Goal: Task Accomplishment & Management: Manage account settings

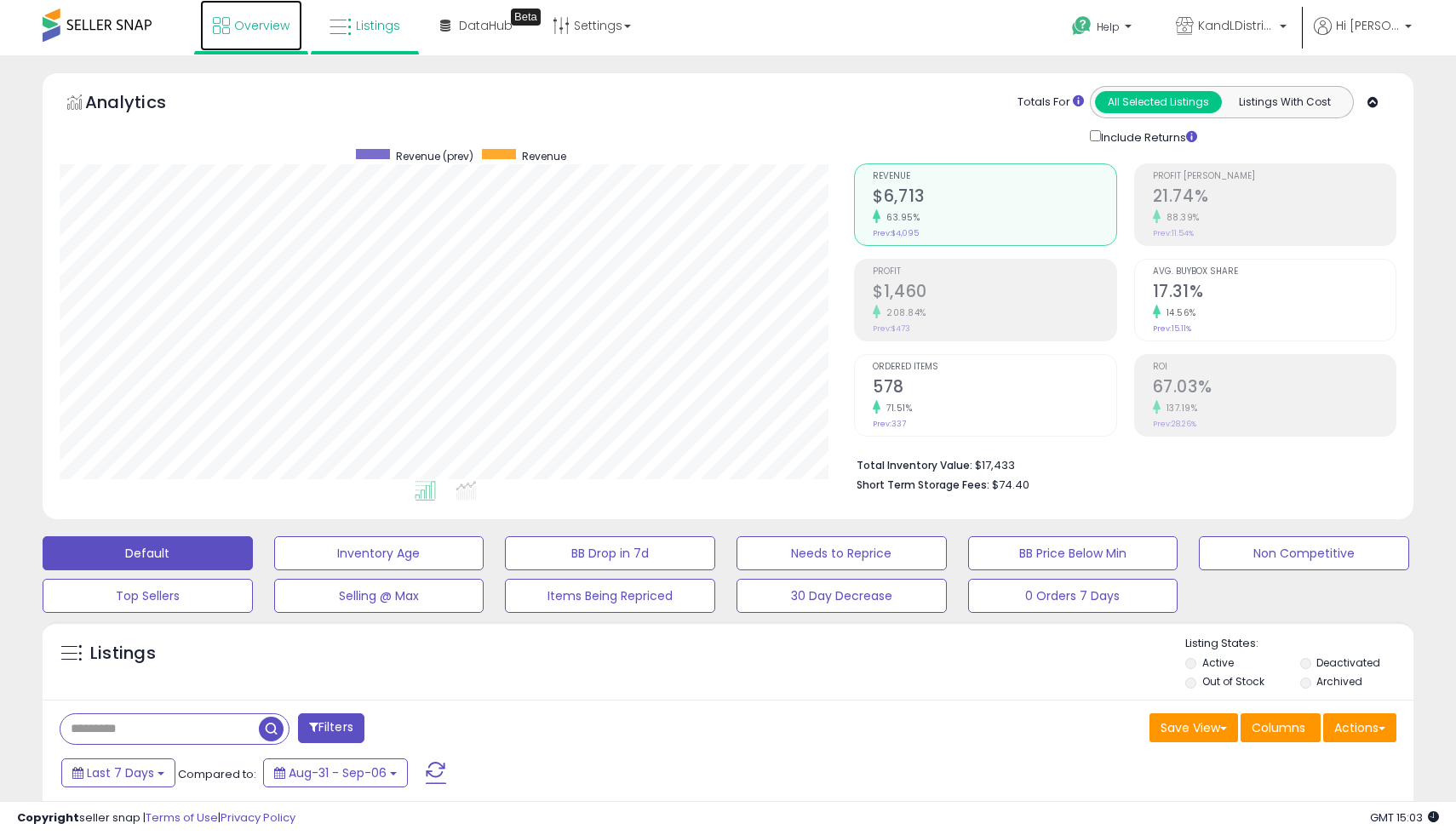
click at [261, 22] on span "Overview" at bounding box center [261, 25] width 55 height 17
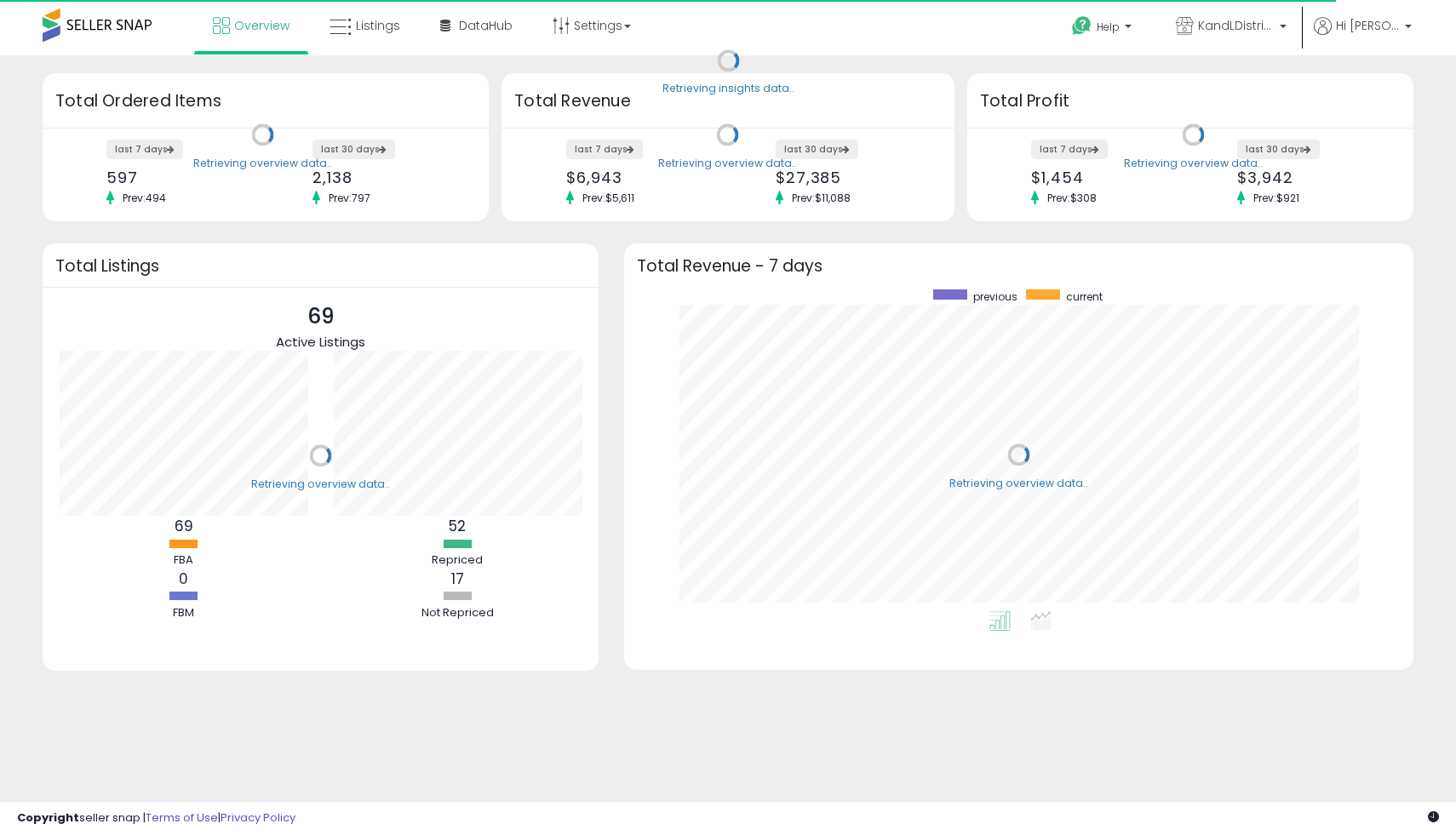
scroll to position [322, 755]
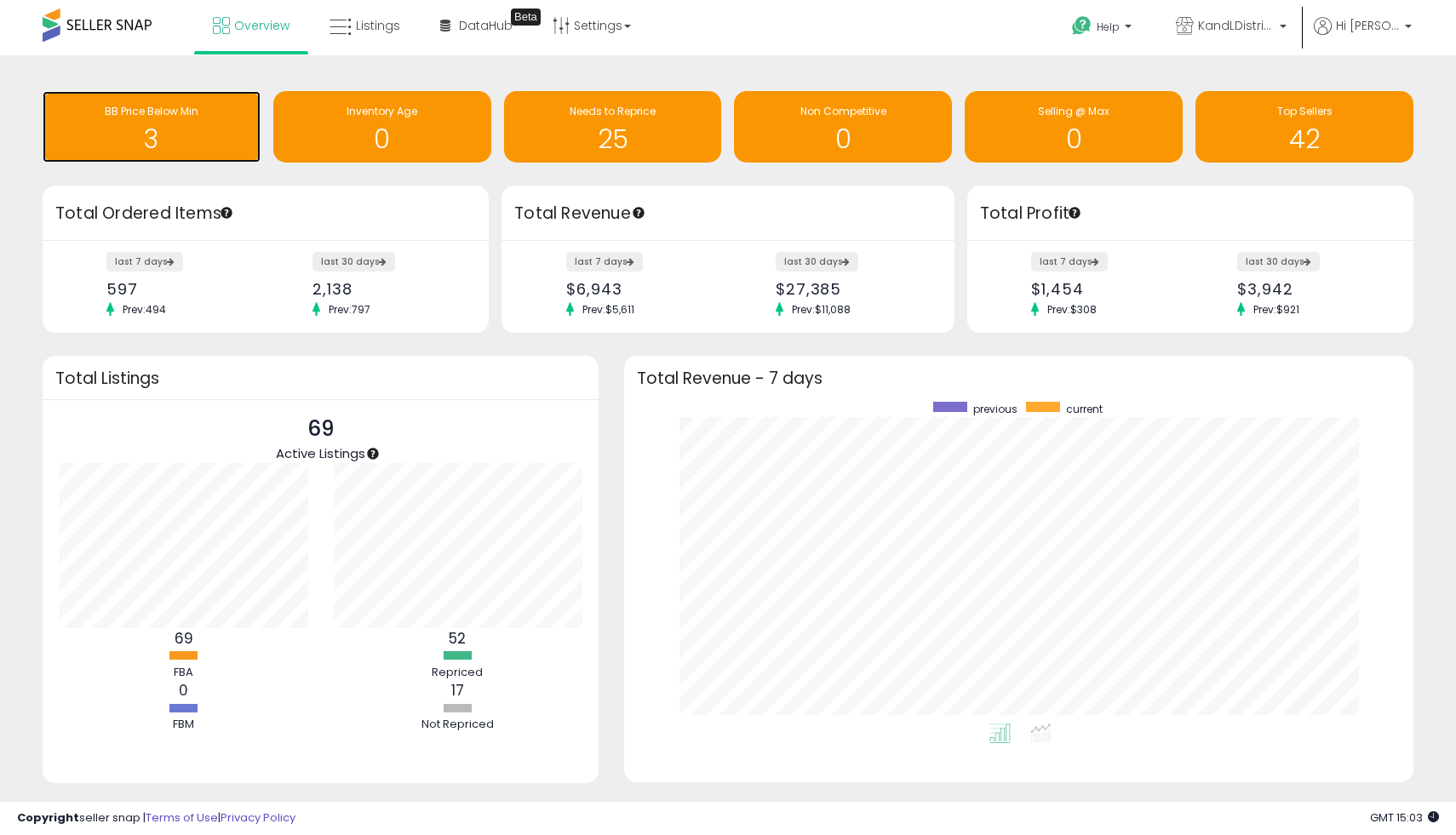
click at [209, 127] on h1 "3" at bounding box center [151, 139] width 201 height 28
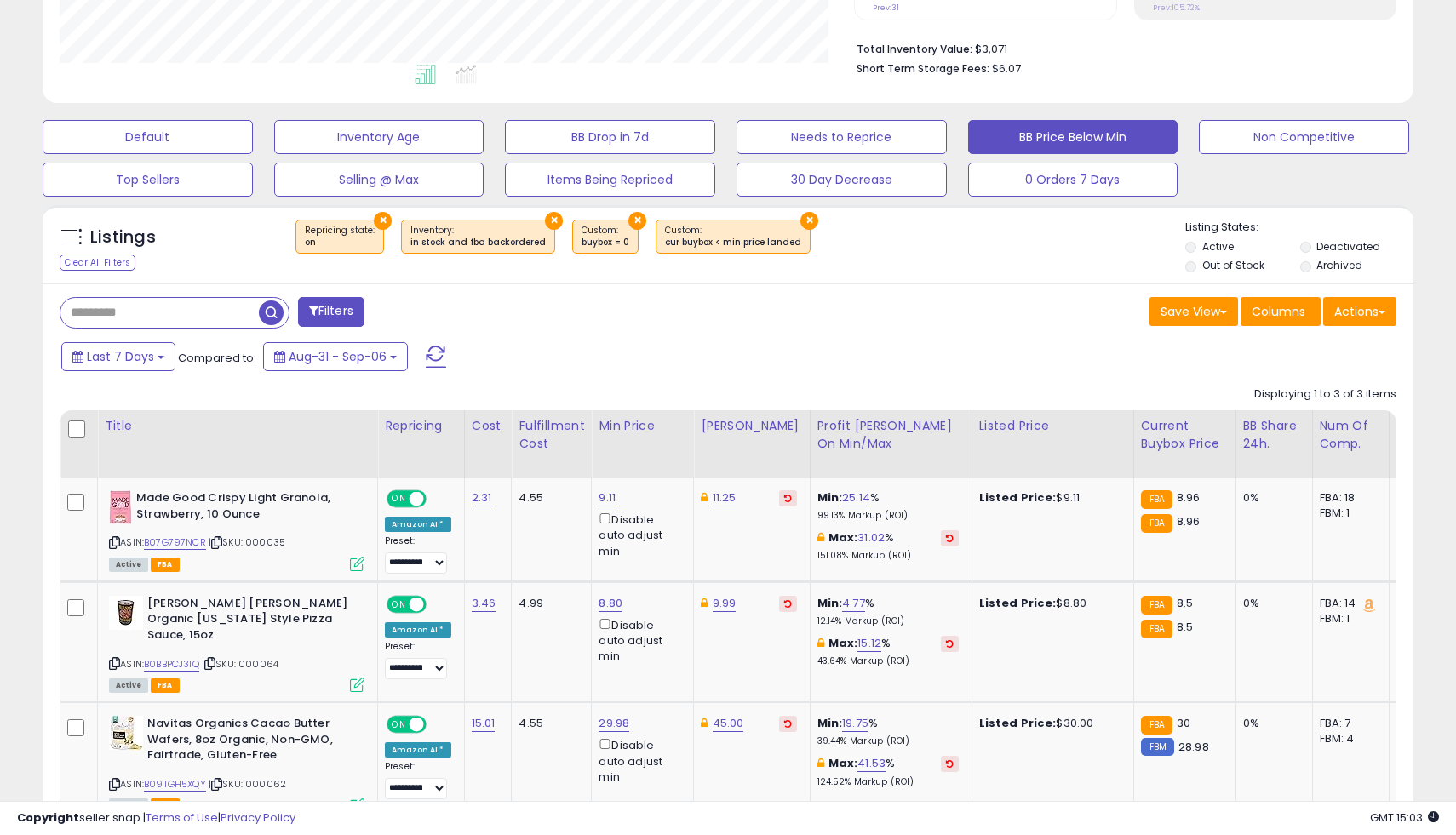
scroll to position [521, 0]
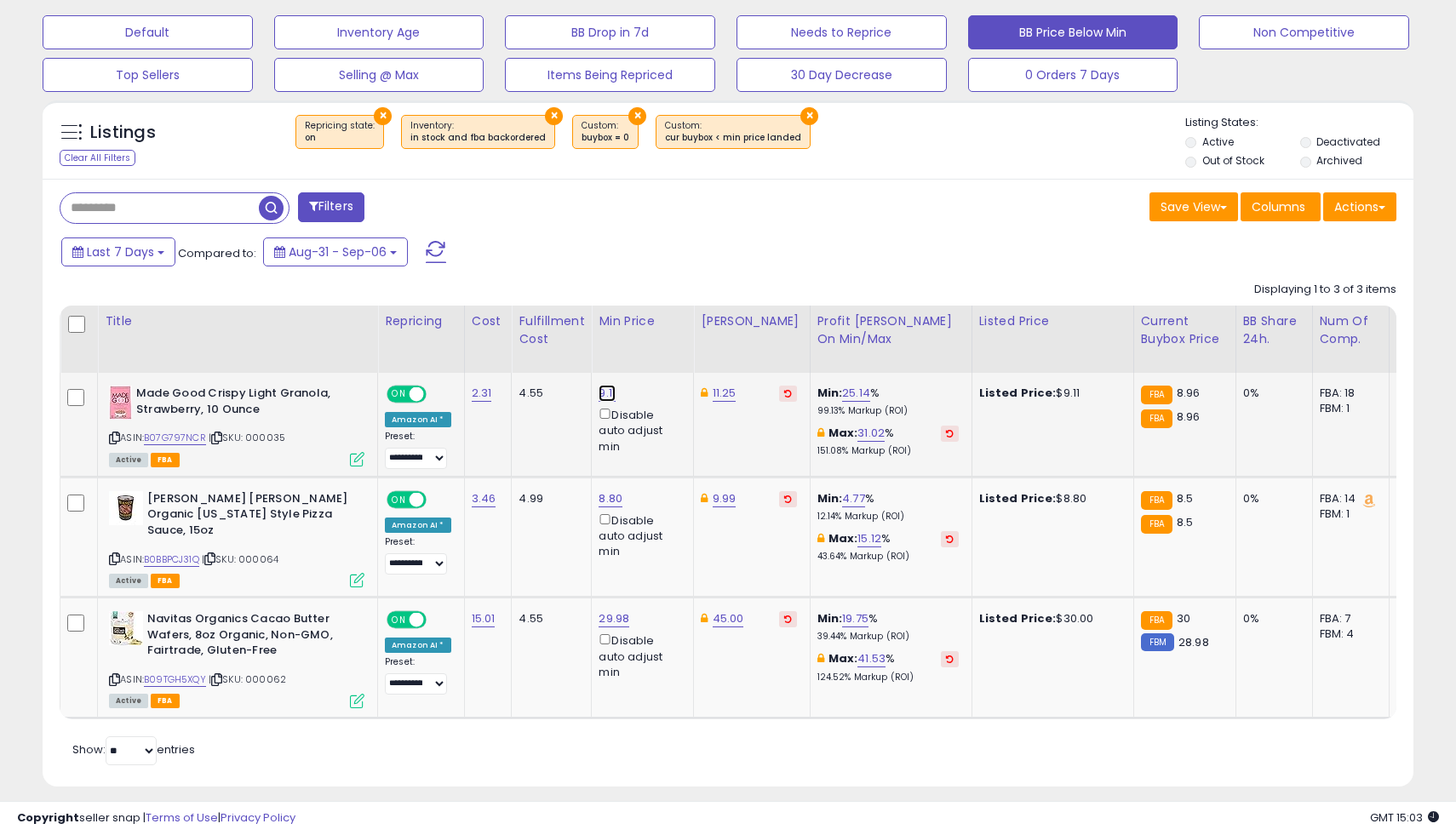
click at [603, 396] on link "9.11" at bounding box center [607, 393] width 17 height 17
click at [526, 338] on input "****" at bounding box center [559, 335] width 151 height 29
type input "*"
type input "****"
click button "submit" at bounding box center [655, 334] width 29 height 25
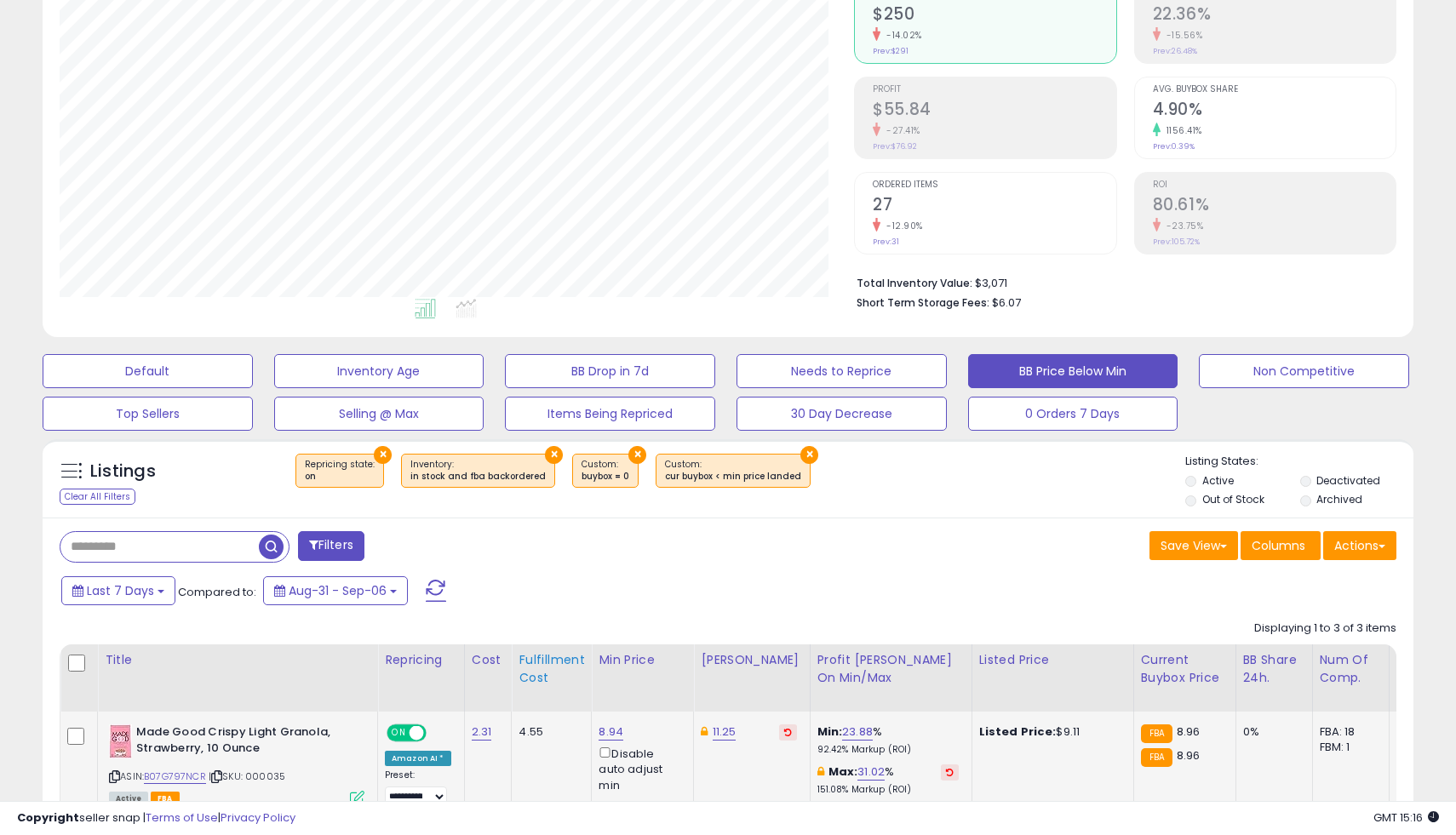
scroll to position [0, 0]
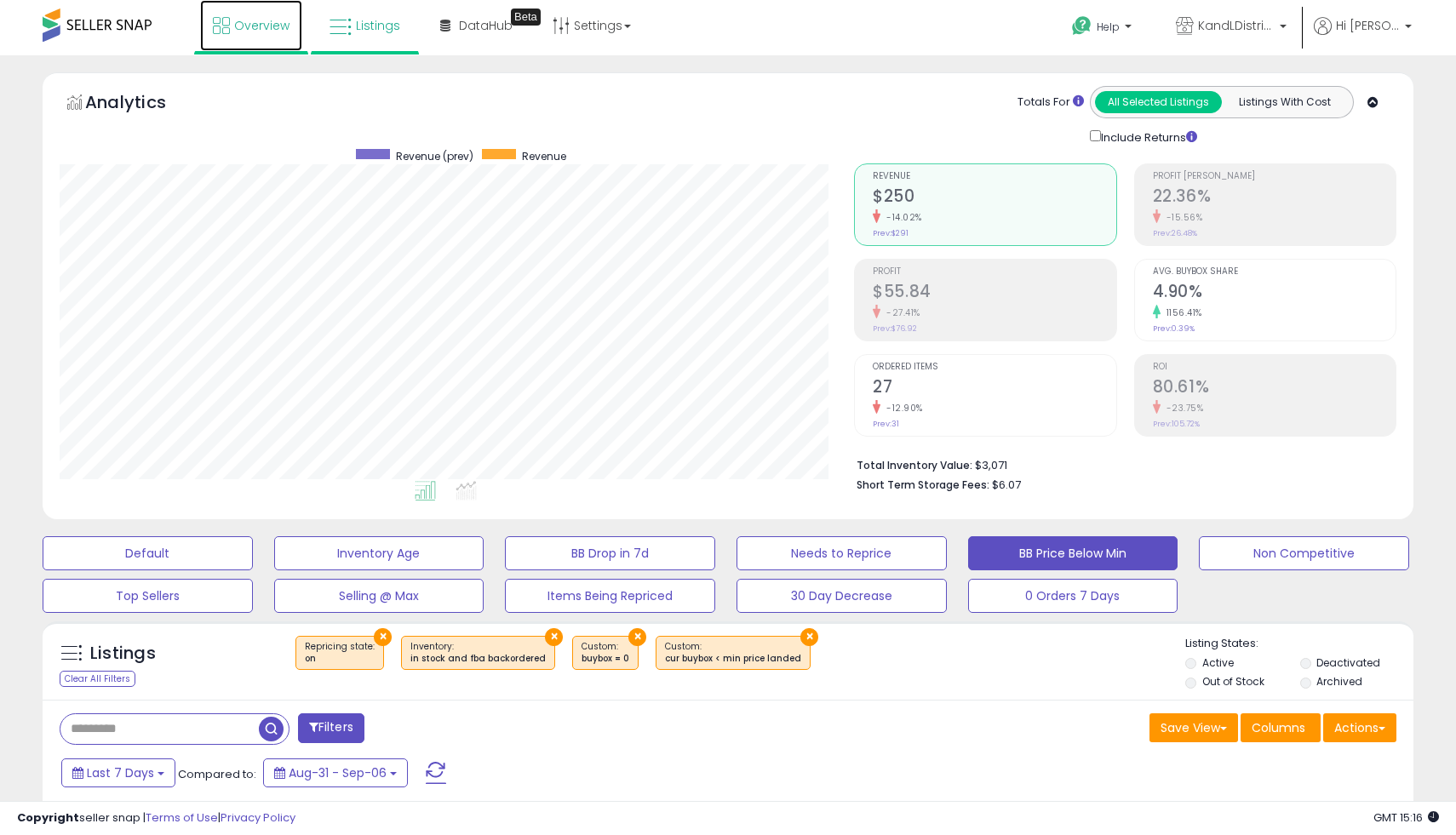
click at [221, 23] on icon at bounding box center [221, 25] width 17 height 17
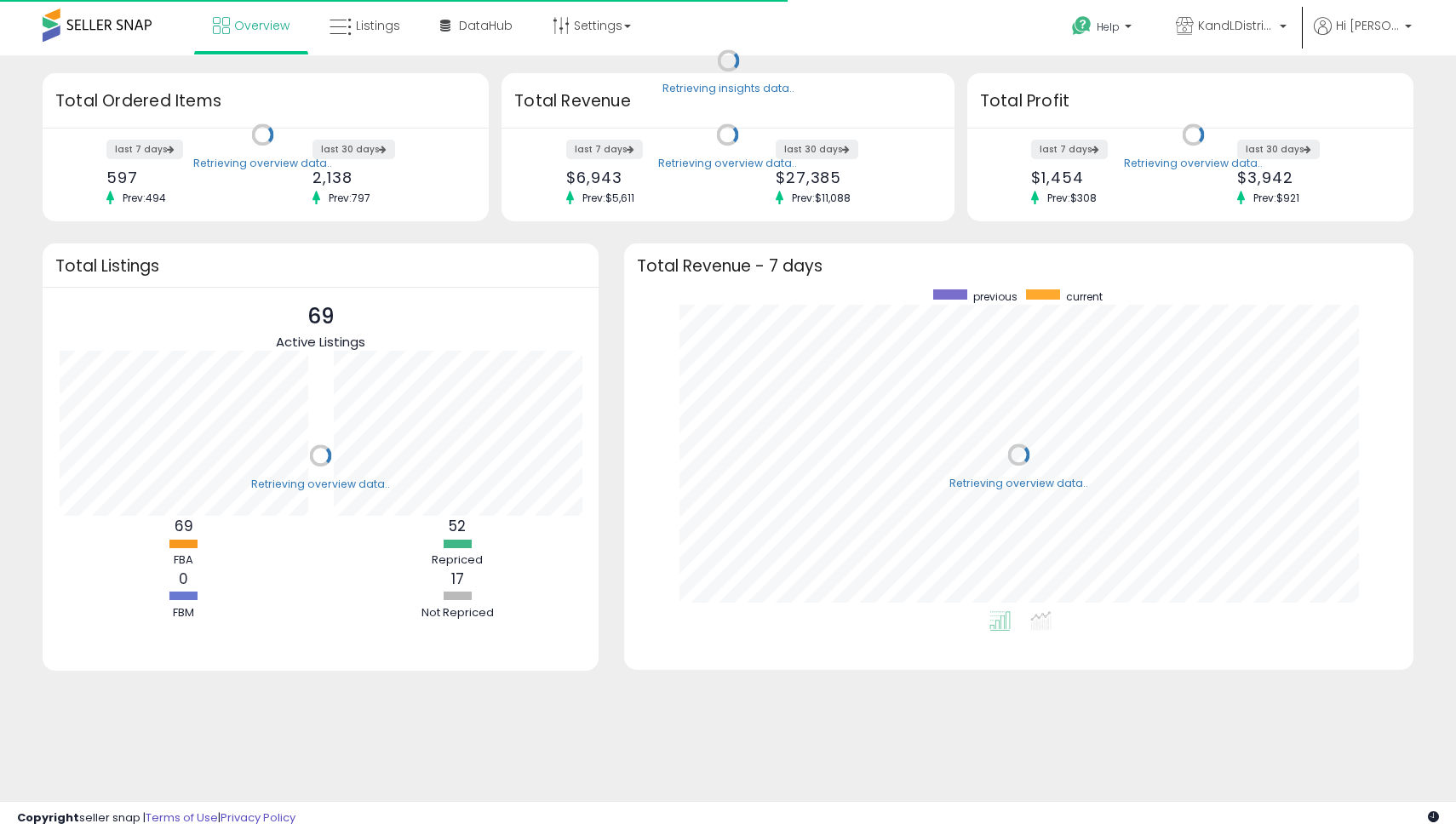
scroll to position [322, 755]
